Goal: Entertainment & Leisure: Consume media (video, audio)

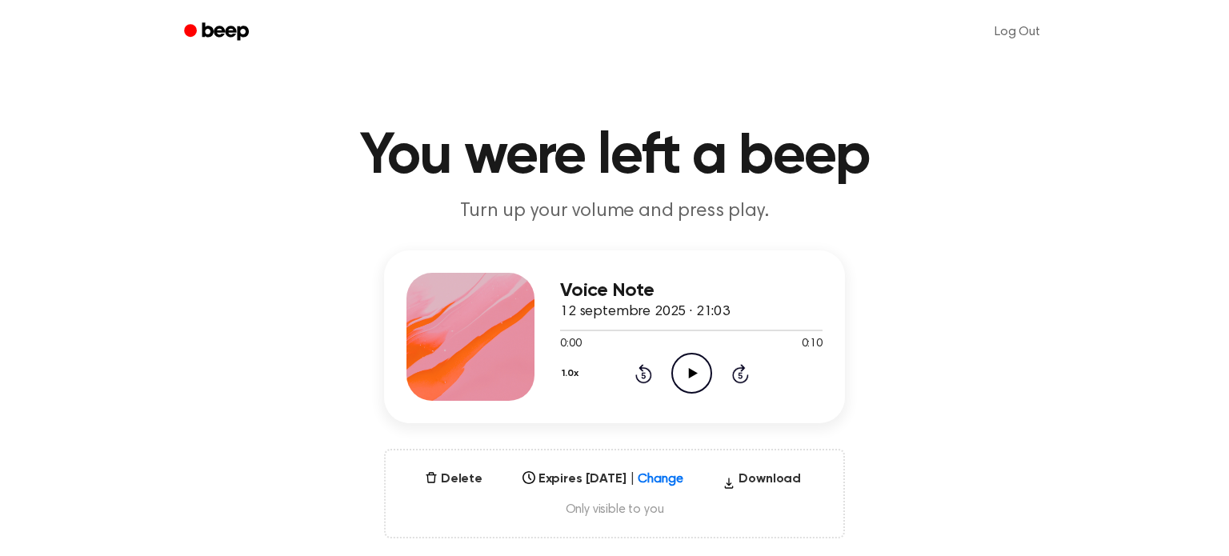
click at [698, 362] on icon "Play Audio" at bounding box center [691, 373] width 41 height 41
click at [672, 377] on circle at bounding box center [691, 373] width 39 height 39
click at [429, 478] on icon "button" at bounding box center [431, 477] width 13 height 13
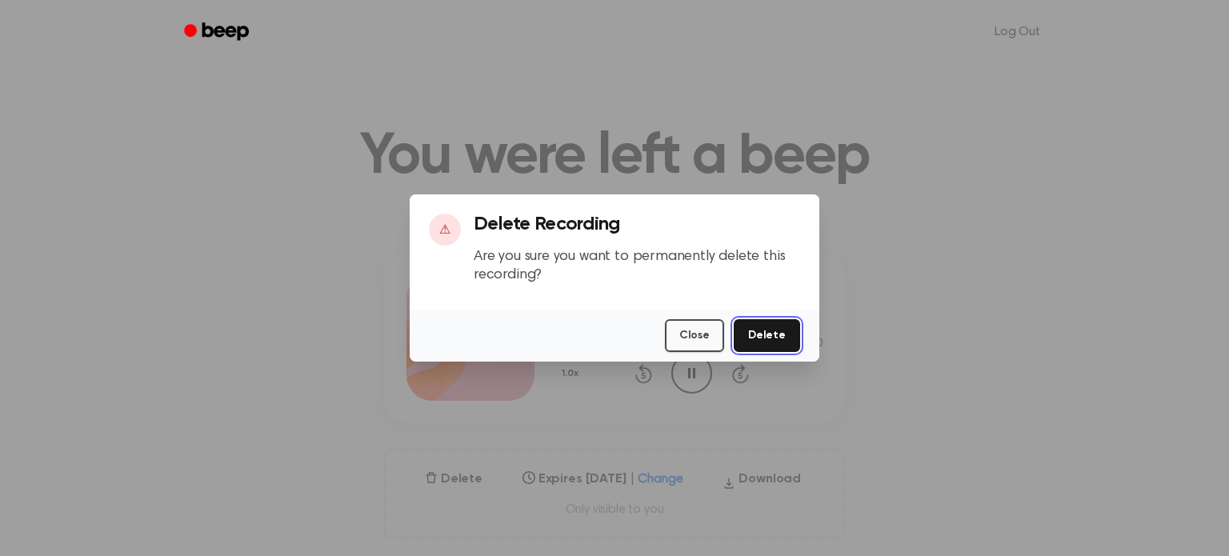
click at [762, 338] on button "Delete" at bounding box center [766, 335] width 66 height 33
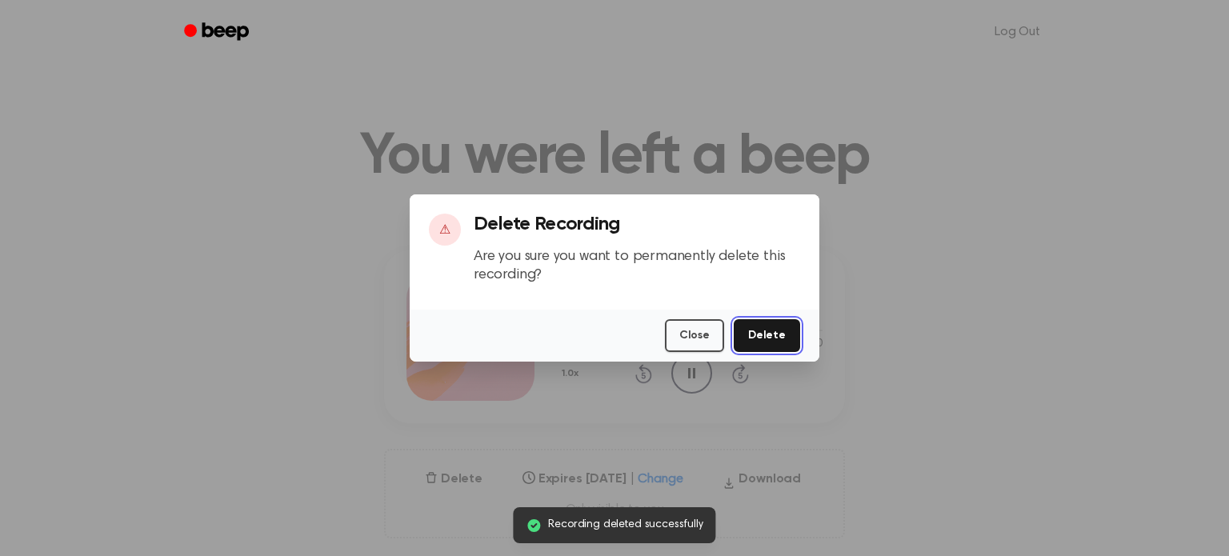
click at [774, 339] on button "Delete" at bounding box center [766, 335] width 66 height 33
